Goal: Task Accomplishment & Management: Use online tool/utility

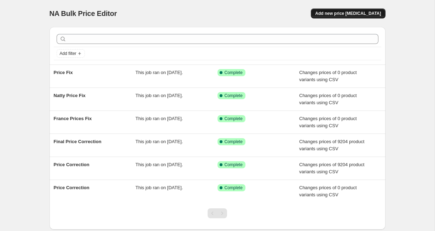
click at [331, 16] on span "Add new price [MEDICAL_DATA]" at bounding box center [348, 14] width 66 height 6
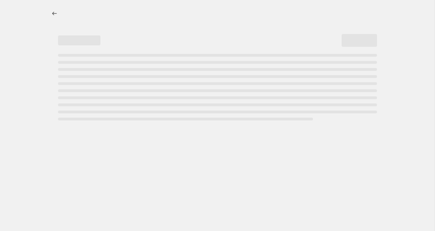
select select "percentage"
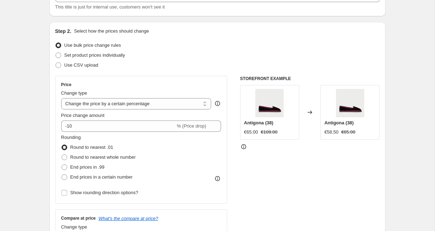
scroll to position [55, 0]
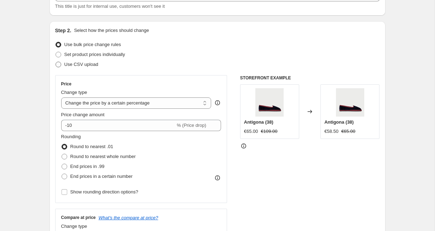
click at [57, 64] on span at bounding box center [59, 65] width 6 height 6
click at [56, 62] on input "Use CSV upload" at bounding box center [56, 62] width 0 height 0
radio input "true"
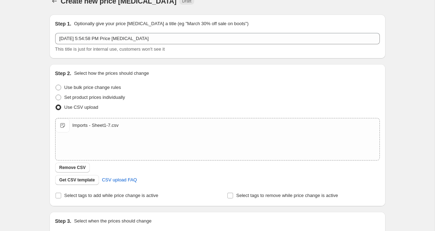
scroll to position [12, 0]
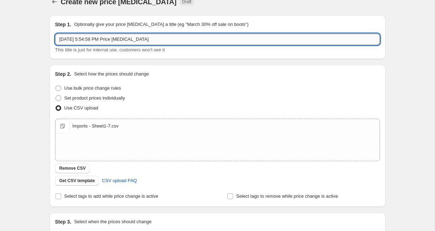
click at [142, 40] on input "[DATE] 5:54:58 PM Price [MEDICAL_DATA]" at bounding box center [217, 39] width 325 height 11
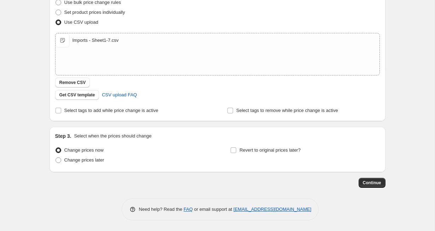
scroll to position [97, 0]
type input "Price Fix"
click at [364, 184] on span "Continue" at bounding box center [372, 183] width 18 height 6
